Goal: Contribute content: Contribute content

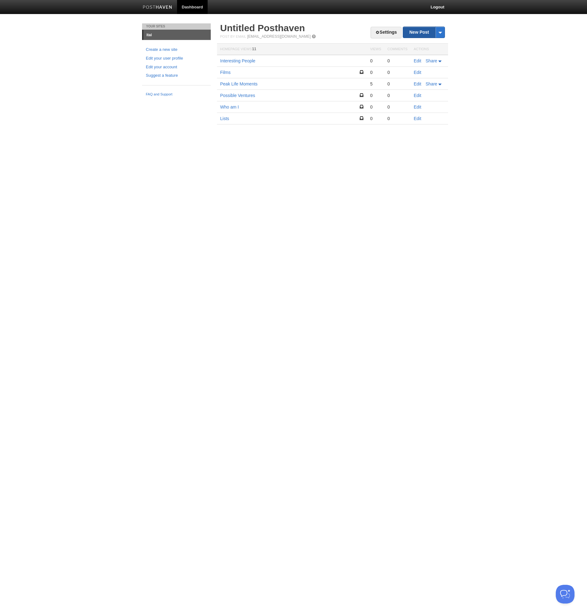
click at [428, 33] on link "New Post" at bounding box center [424, 32] width 42 height 11
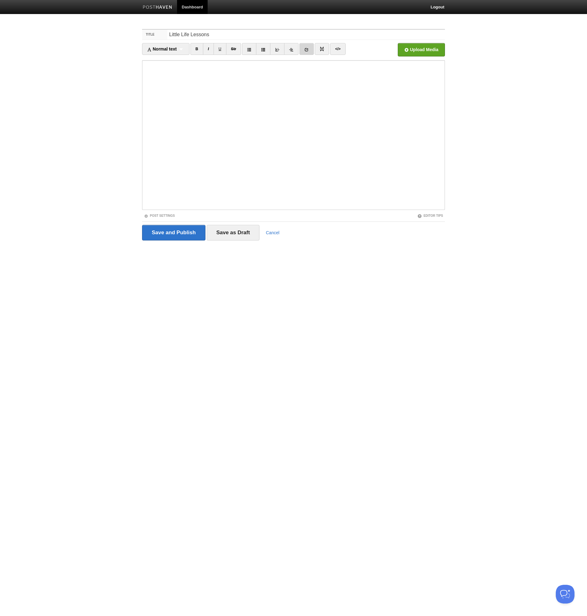
type input "Little Life Lessons"
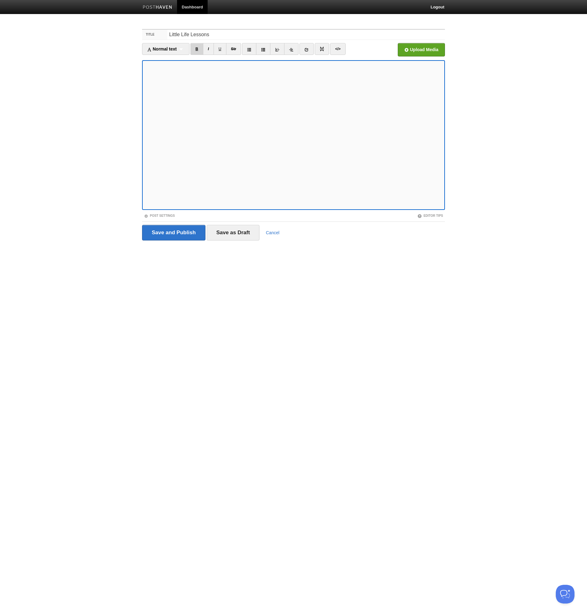
click at [193, 47] on link "B" at bounding box center [196, 49] width 13 height 12
click at [227, 233] on input "Save as Draft" at bounding box center [233, 233] width 53 height 16
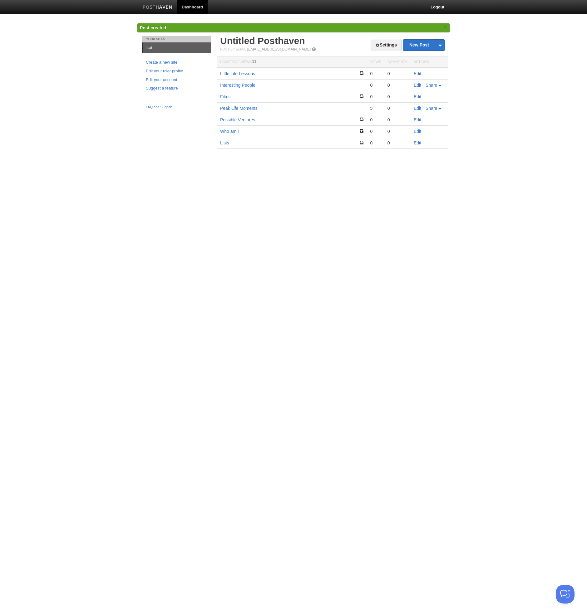
click at [242, 72] on link "Little Life Lessons" at bounding box center [237, 73] width 35 height 5
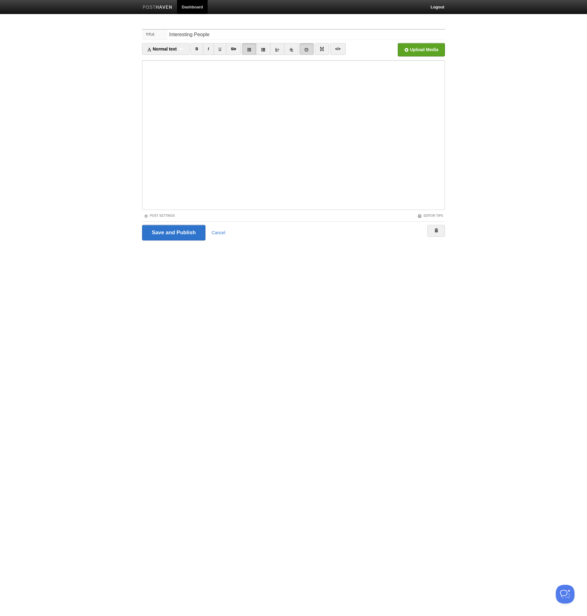
click at [310, 50] on link at bounding box center [306, 49] width 14 height 12
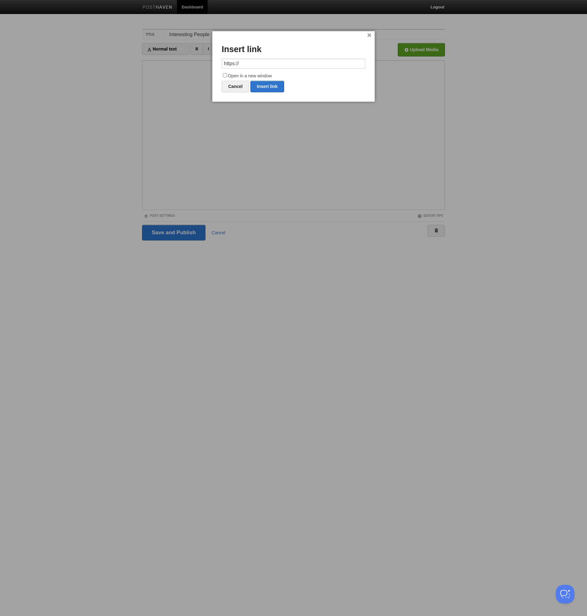
click at [298, 62] on input "https://" at bounding box center [294, 64] width 144 height 10
click at [273, 87] on link "Insert link" at bounding box center [267, 87] width 34 height 12
type input "https://"
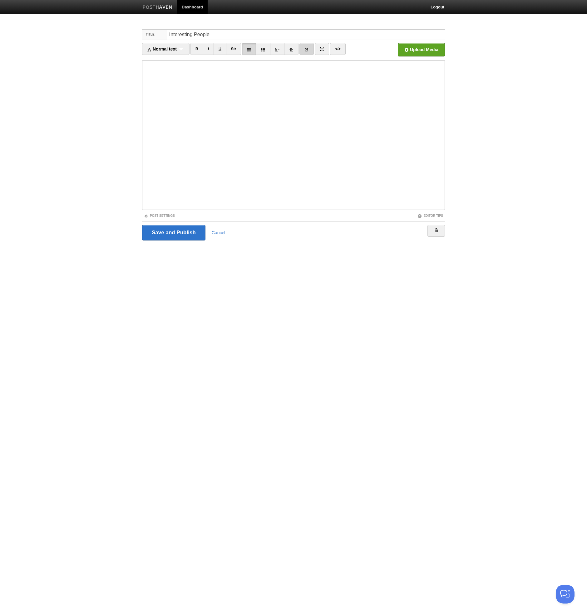
click at [310, 49] on link at bounding box center [306, 49] width 14 height 12
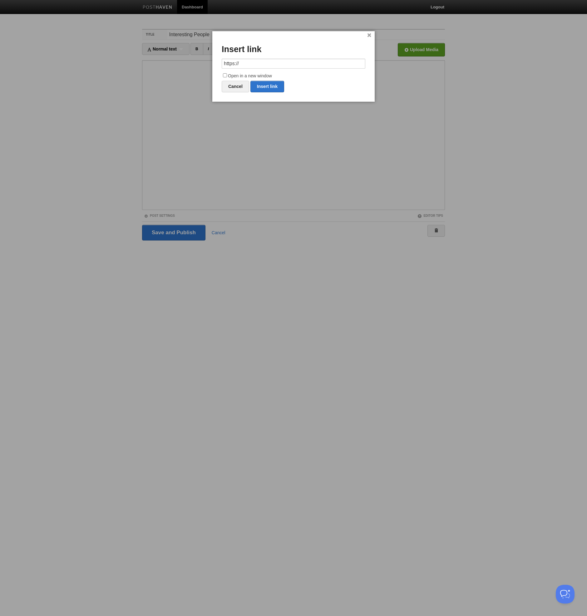
click at [285, 63] on input "https://" at bounding box center [294, 64] width 144 height 10
click at [269, 87] on link "Insert link" at bounding box center [267, 87] width 34 height 12
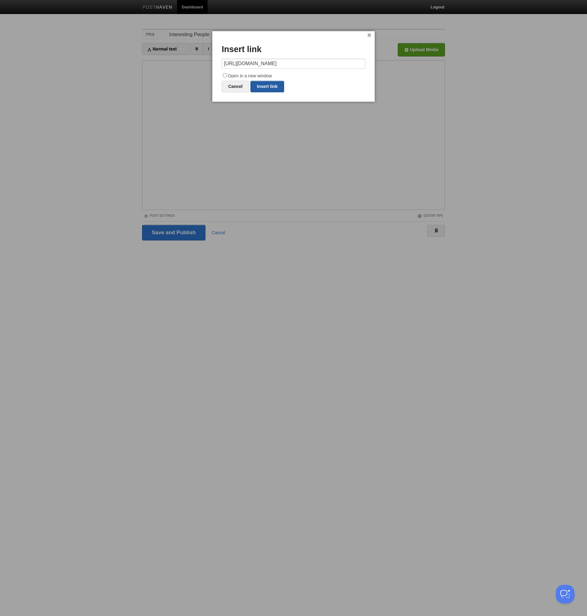
type input "https://"
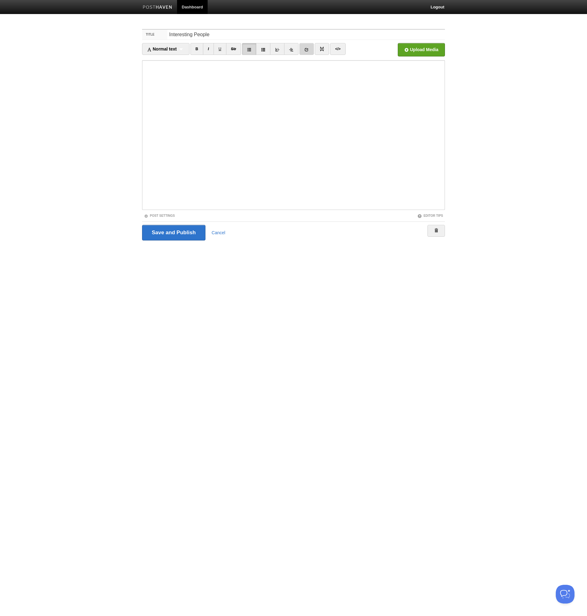
click at [309, 48] on link at bounding box center [306, 49] width 14 height 12
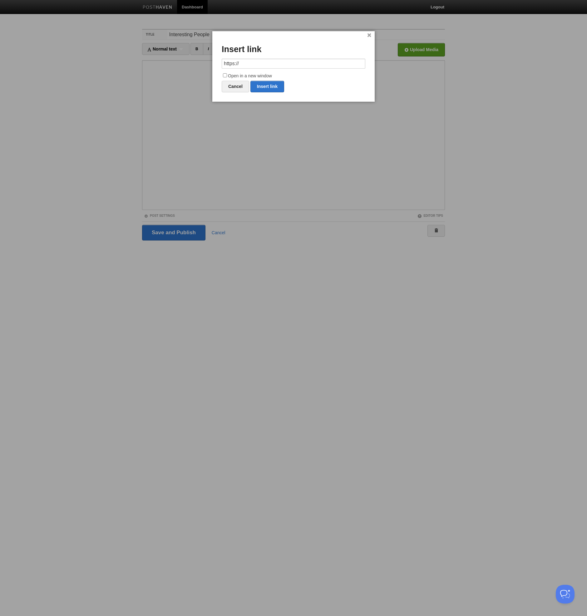
click at [266, 63] on input "https://" at bounding box center [294, 64] width 144 height 10
click at [269, 89] on link "Insert link" at bounding box center [267, 87] width 34 height 12
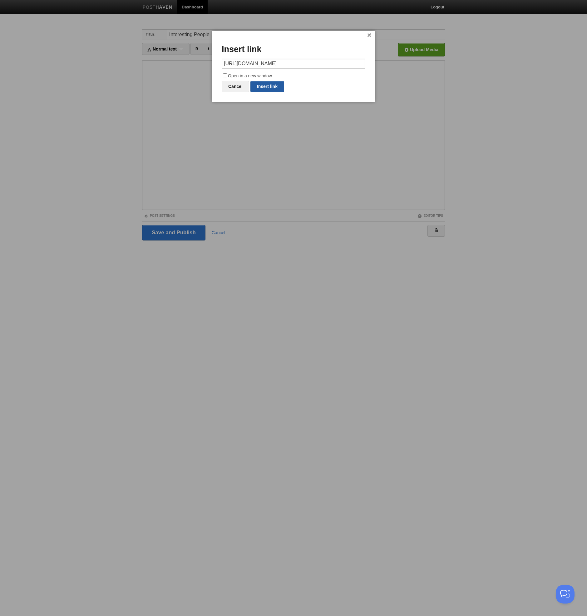
type input "https://"
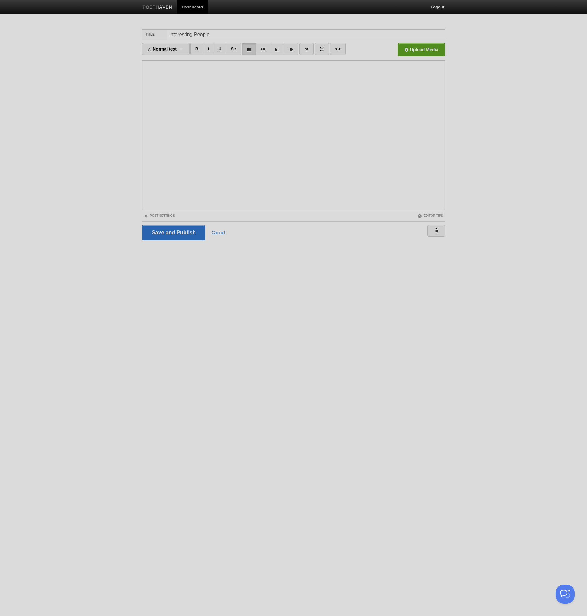
click at [240, 118] on div at bounding box center [293, 308] width 587 height 616
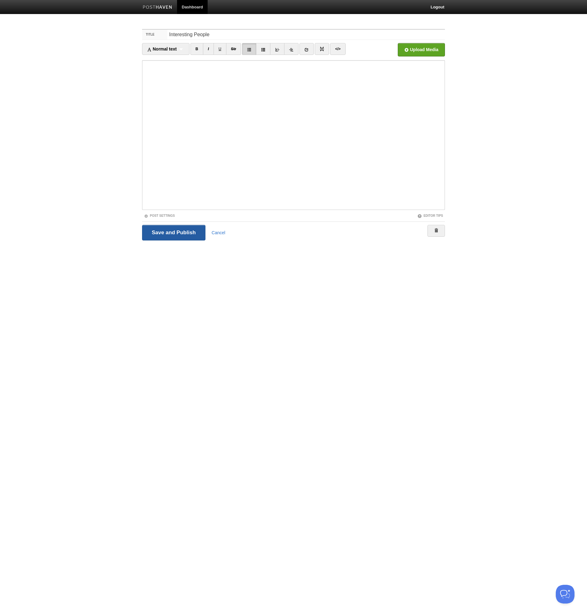
click at [170, 231] on input "Save and Publish" at bounding box center [173, 233] width 63 height 16
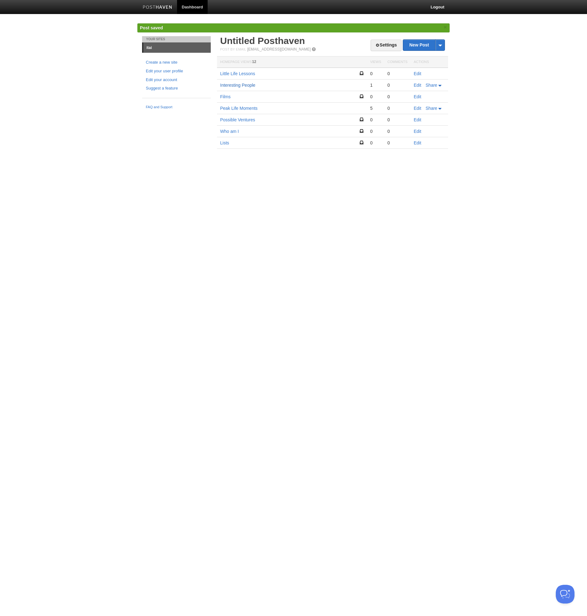
click at [238, 86] on link "Interesting People" at bounding box center [237, 85] width 35 height 5
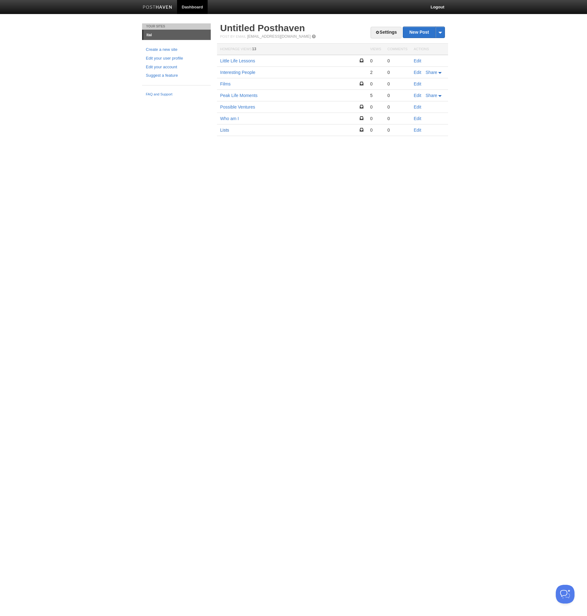
click at [225, 129] on link "Lists" at bounding box center [224, 130] width 9 height 5
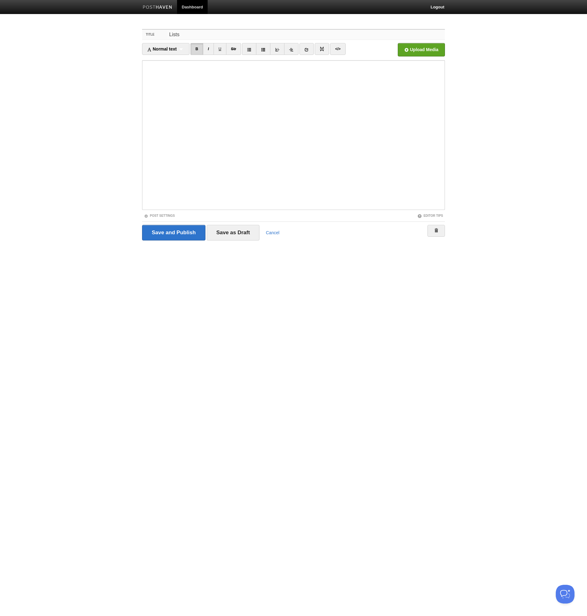
click at [182, 31] on input "Lists" at bounding box center [305, 35] width 277 height 10
type input "Things I like"
click at [172, 231] on input "Save and Publish" at bounding box center [173, 233] width 63 height 16
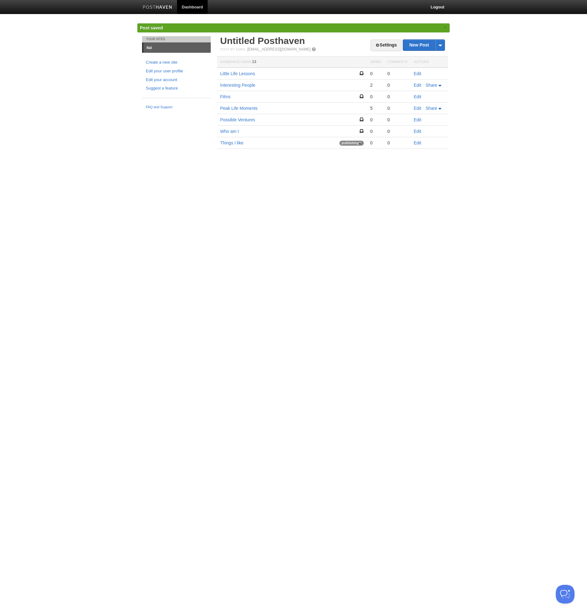
click at [165, 6] on img at bounding box center [158, 7] width 30 height 5
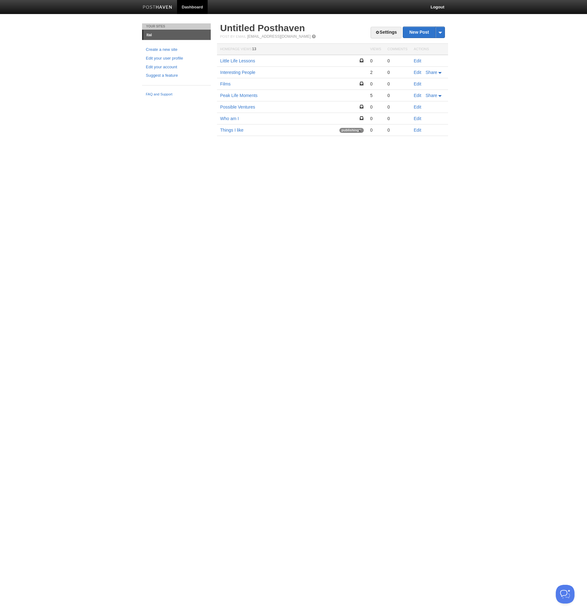
click at [161, 7] on img at bounding box center [158, 7] width 30 height 5
click at [235, 93] on link "Peak Life Moments" at bounding box center [238, 95] width 37 height 5
click at [240, 58] on link "Little Life Lessons" at bounding box center [237, 60] width 35 height 5
click at [236, 129] on link "Things I like" at bounding box center [231, 130] width 23 height 5
